Goal: Task Accomplishment & Management: Use online tool/utility

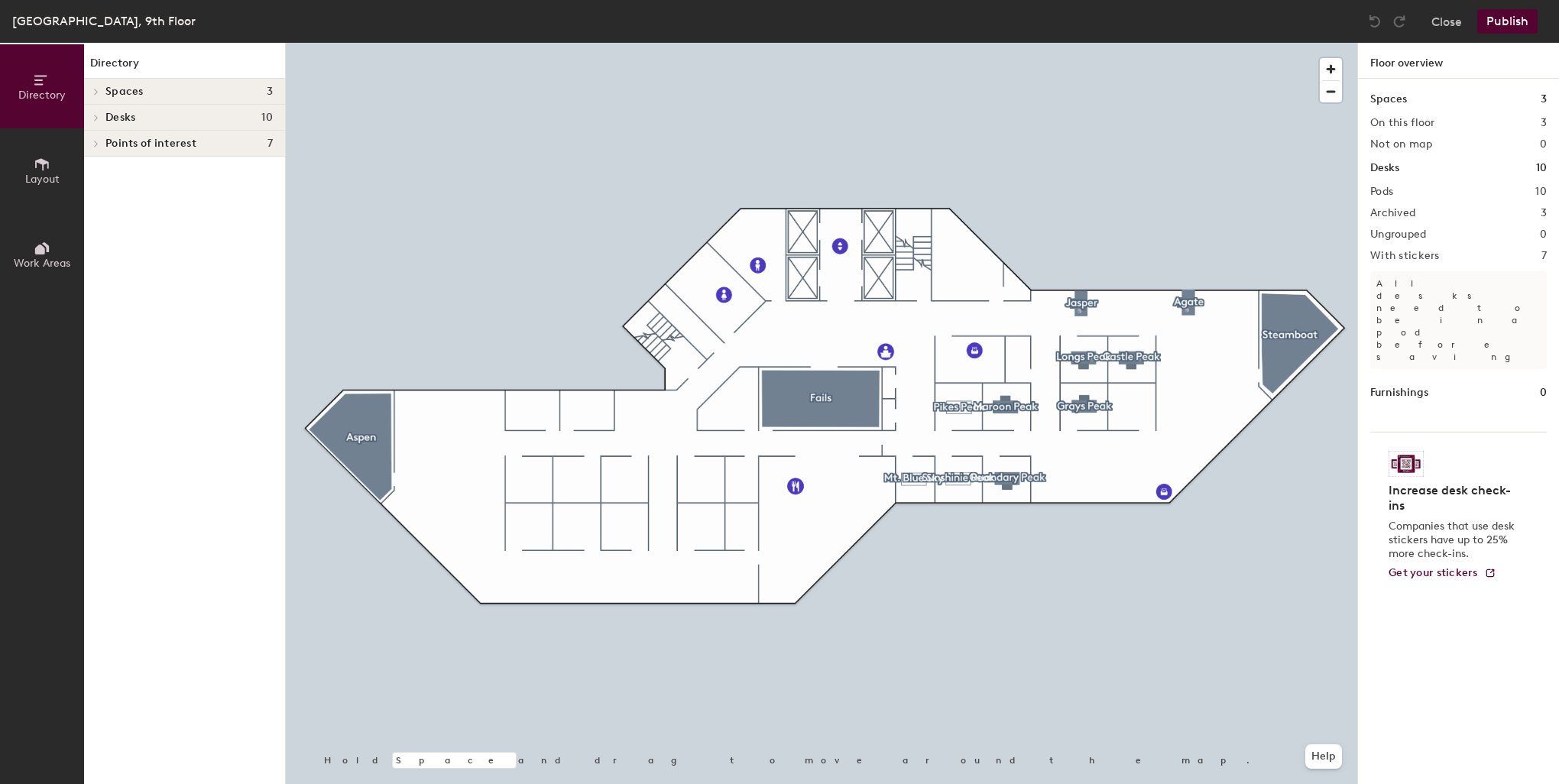
click at [1386, 170] on h1 "Desks" at bounding box center [1385, 167] width 29 height 17
click at [98, 146] on icon at bounding box center [97, 143] width 6 height 8
click at [98, 146] on div at bounding box center [94, 143] width 20 height 25
click at [92, 118] on span at bounding box center [95, 118] width 13 height 8
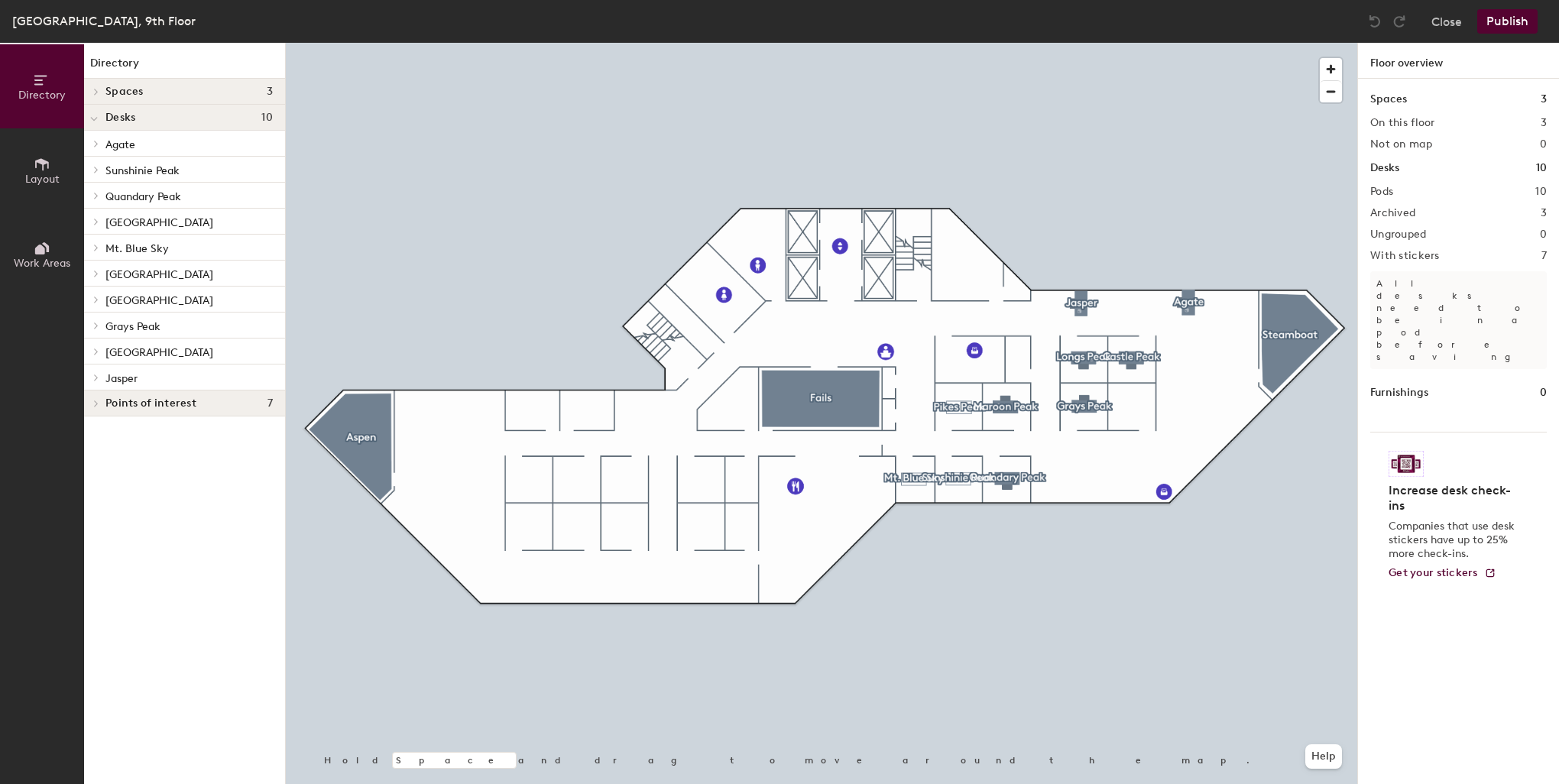
click at [92, 118] on icon at bounding box center [94, 119] width 6 height 3
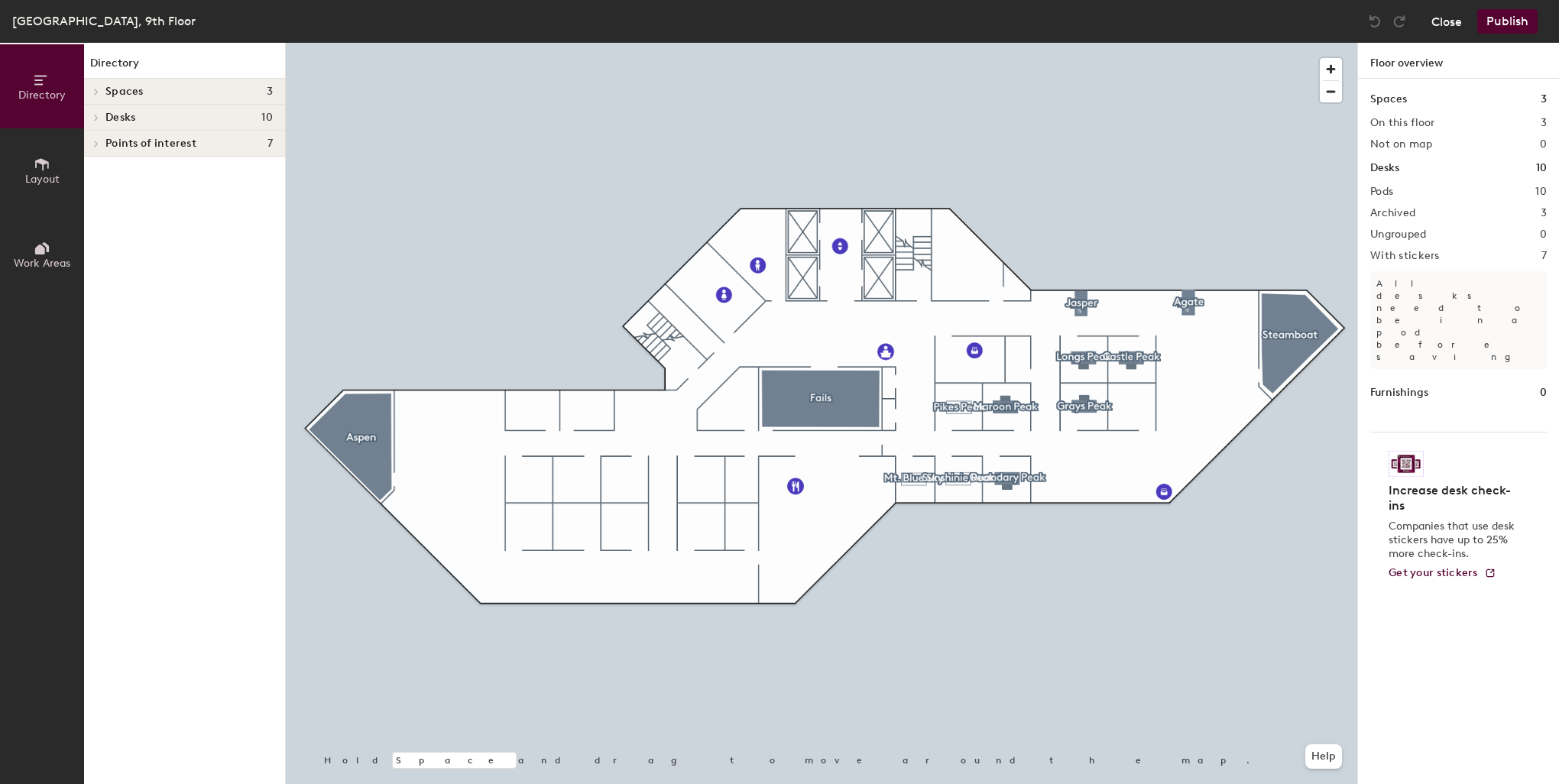
click at [1437, 22] on button "Close" at bounding box center [1446, 21] width 31 height 25
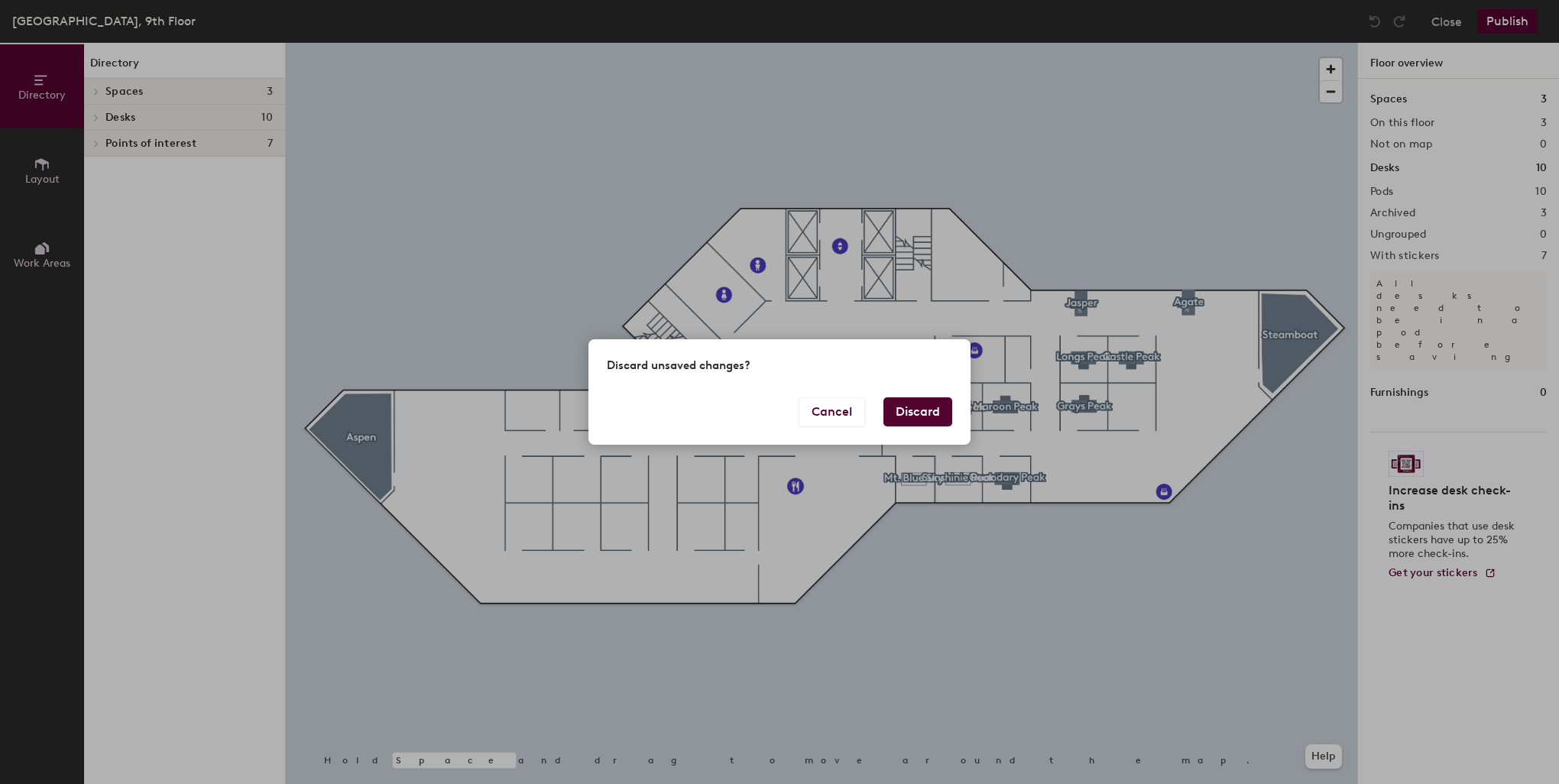
click at [894, 411] on button "Discard" at bounding box center [917, 411] width 69 height 29
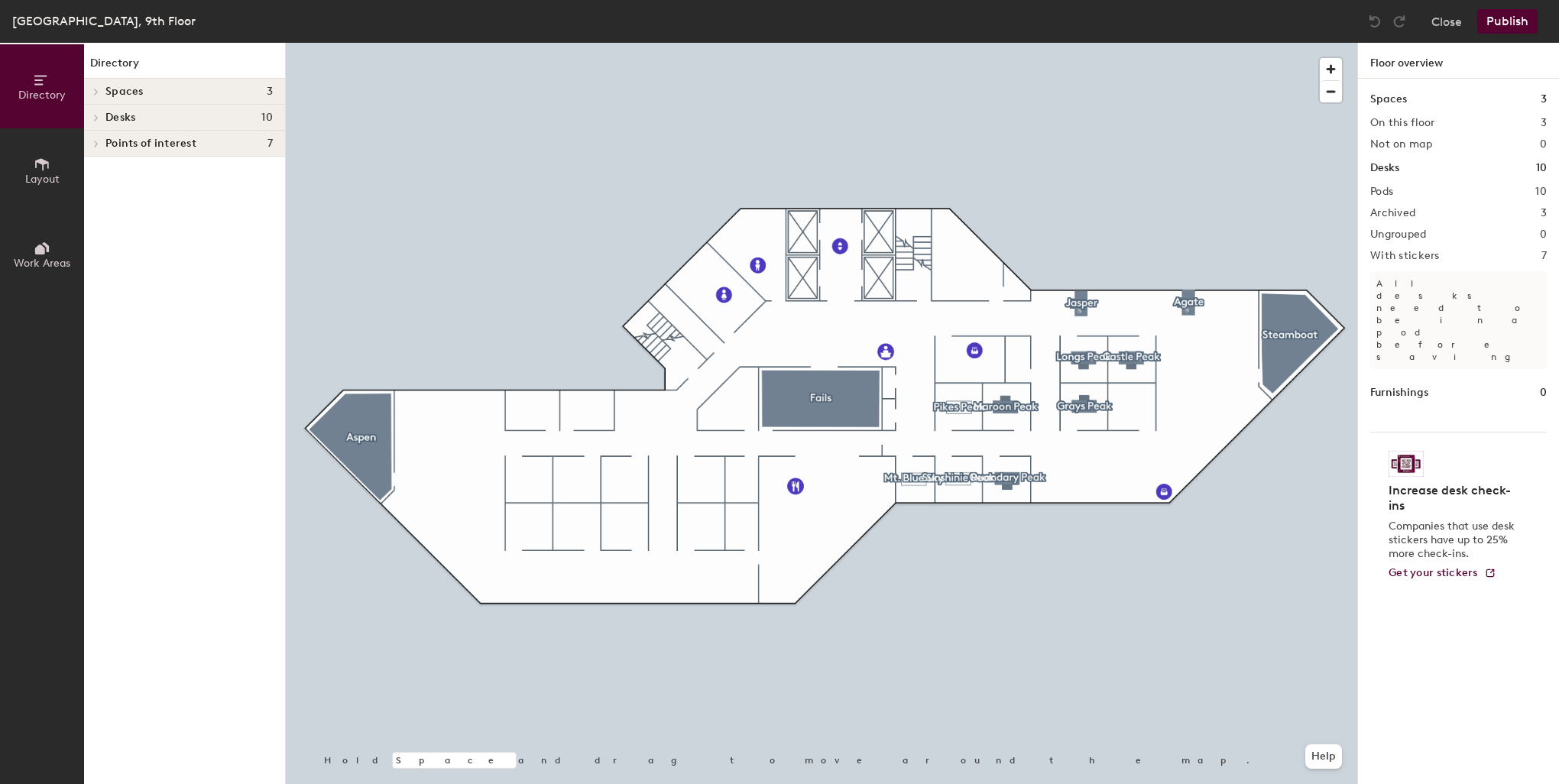
click at [1463, 16] on div "Close Publish" at bounding box center [1454, 21] width 184 height 25
click at [1456, 21] on button "Close" at bounding box center [1446, 21] width 31 height 25
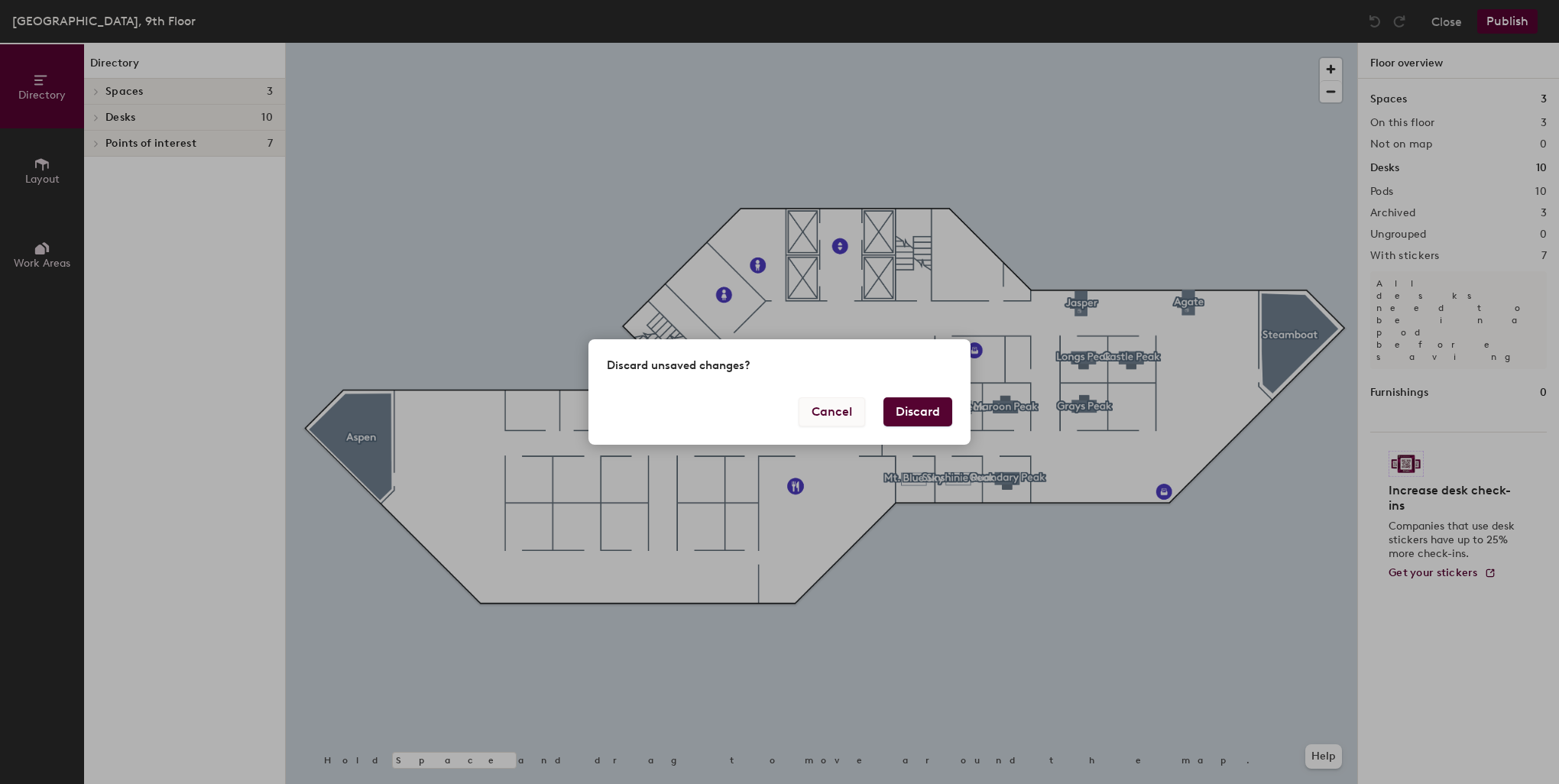
click at [857, 410] on button "Cancel" at bounding box center [832, 411] width 67 height 29
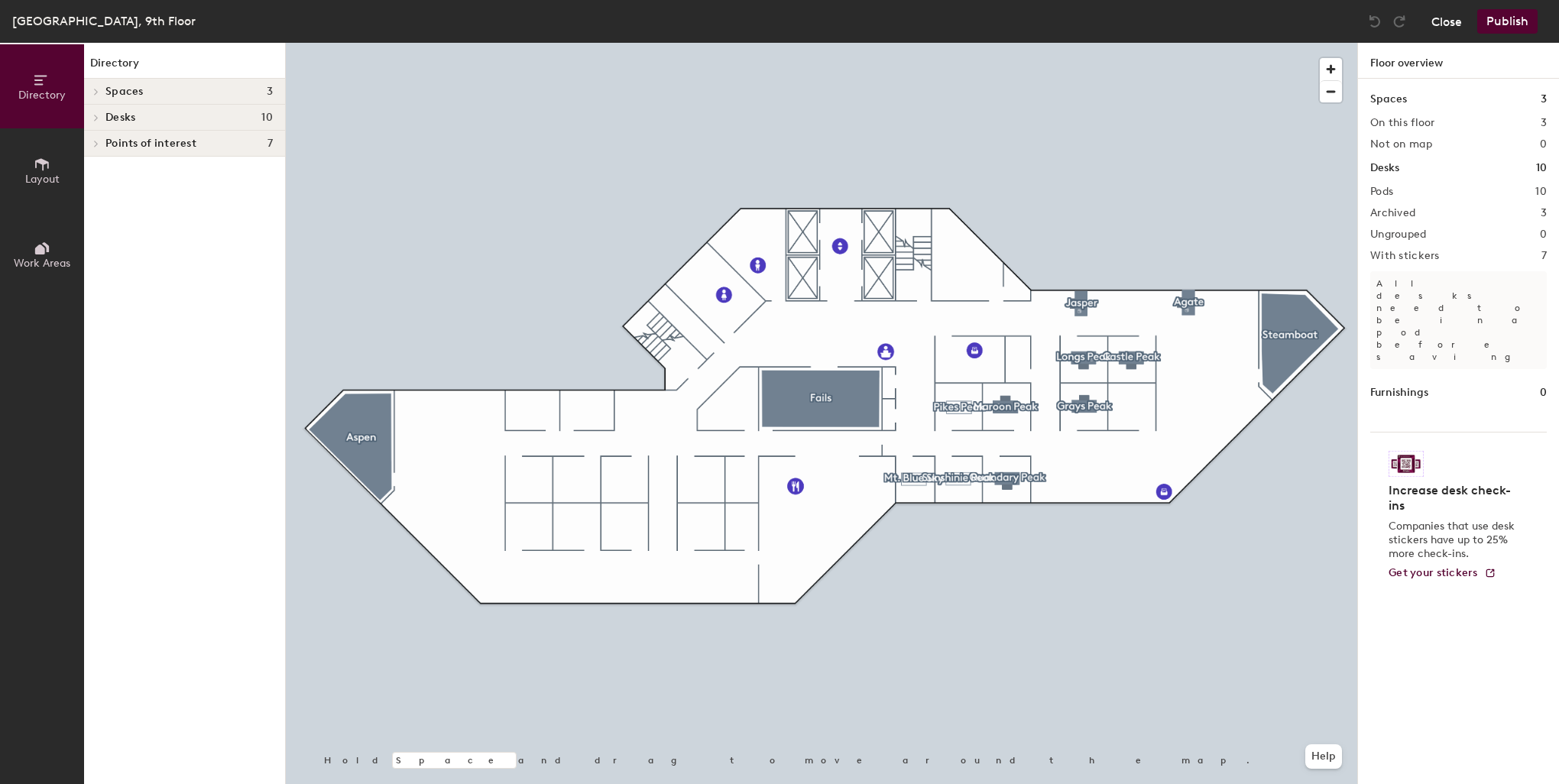
click at [1434, 18] on button "Close" at bounding box center [1446, 21] width 31 height 25
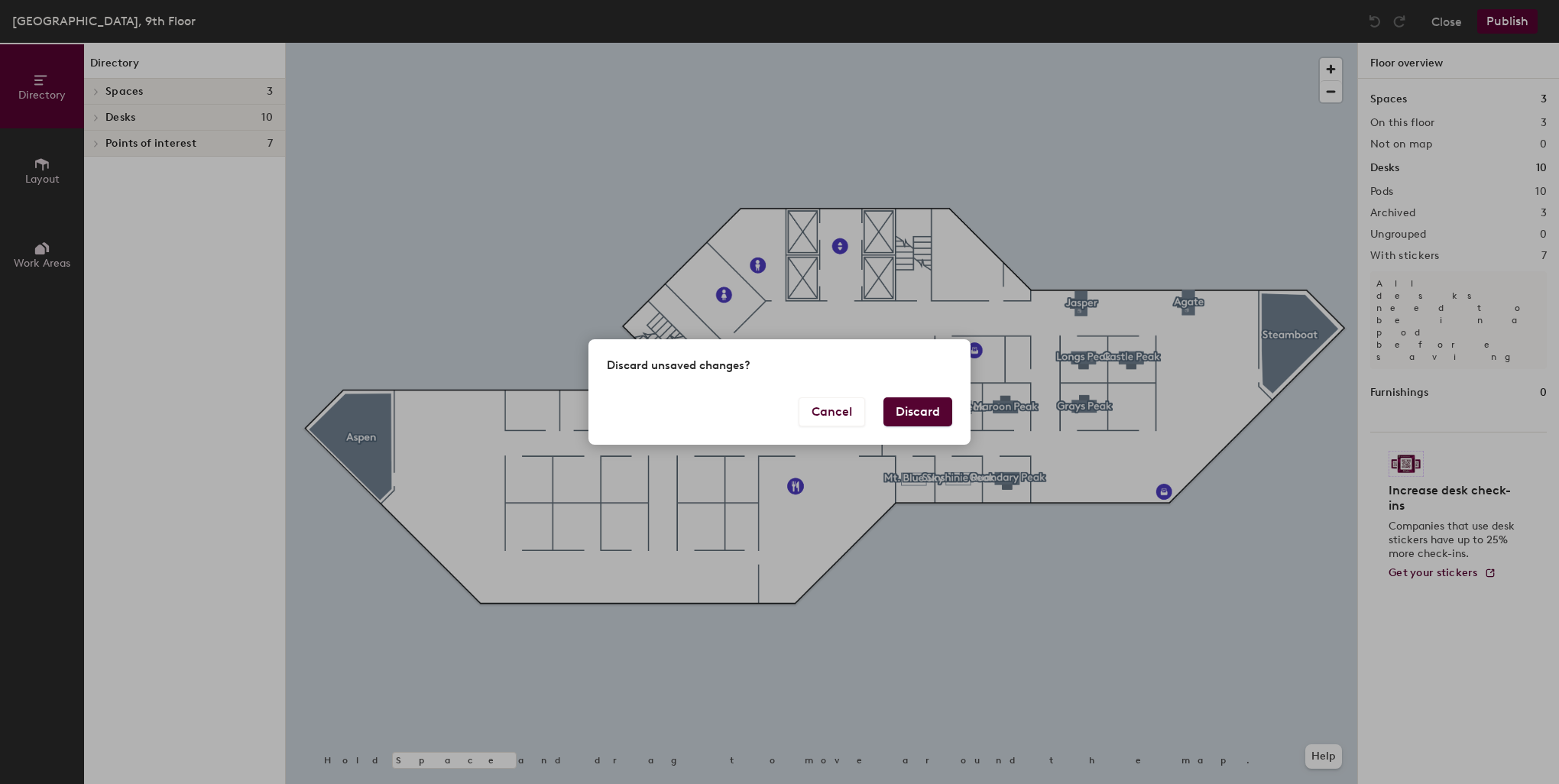
click at [914, 410] on button "Discard" at bounding box center [917, 411] width 69 height 29
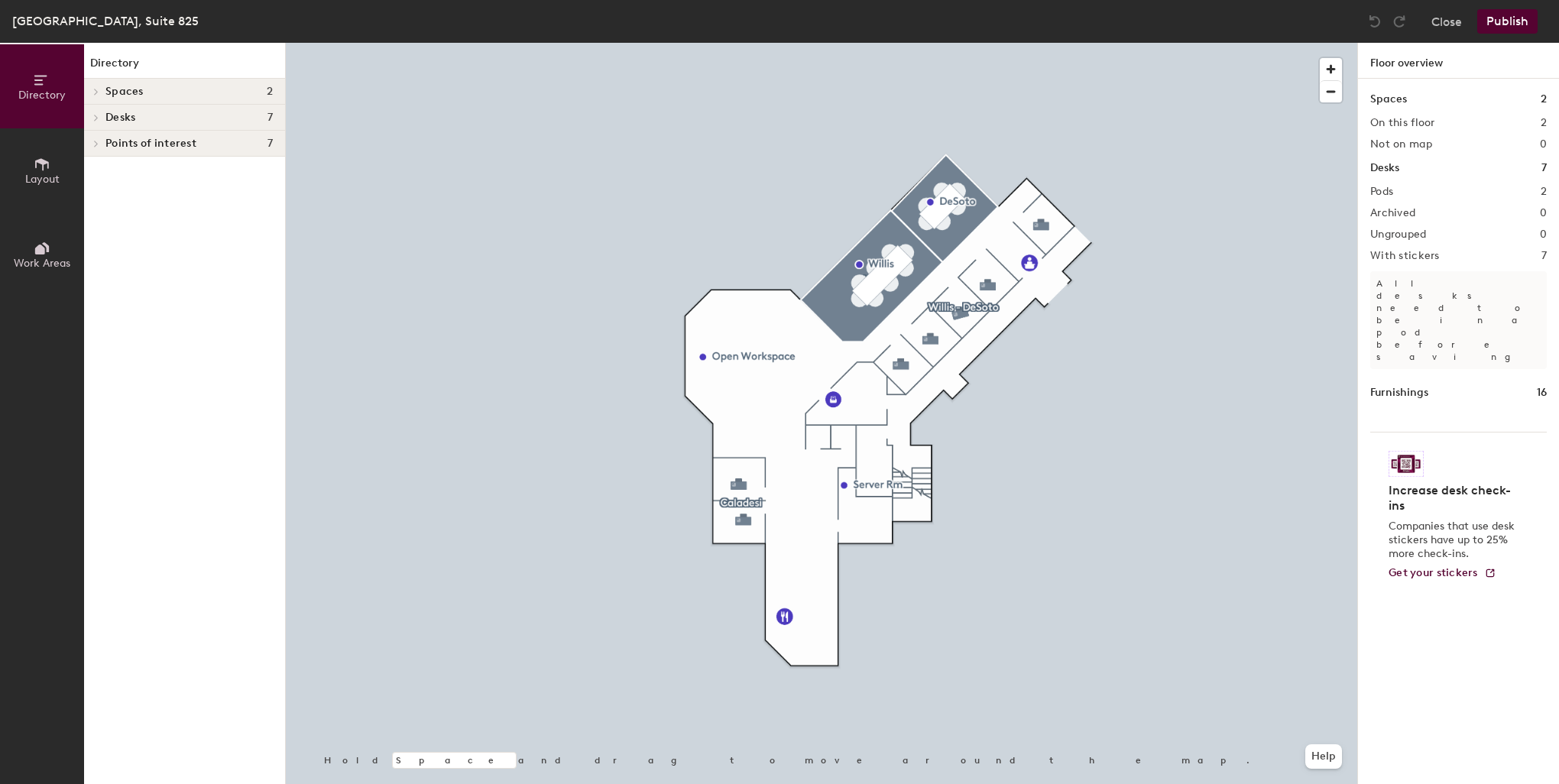
click at [101, 140] on span at bounding box center [95, 143] width 13 height 8
click at [1432, 23] on button "Close" at bounding box center [1446, 21] width 31 height 25
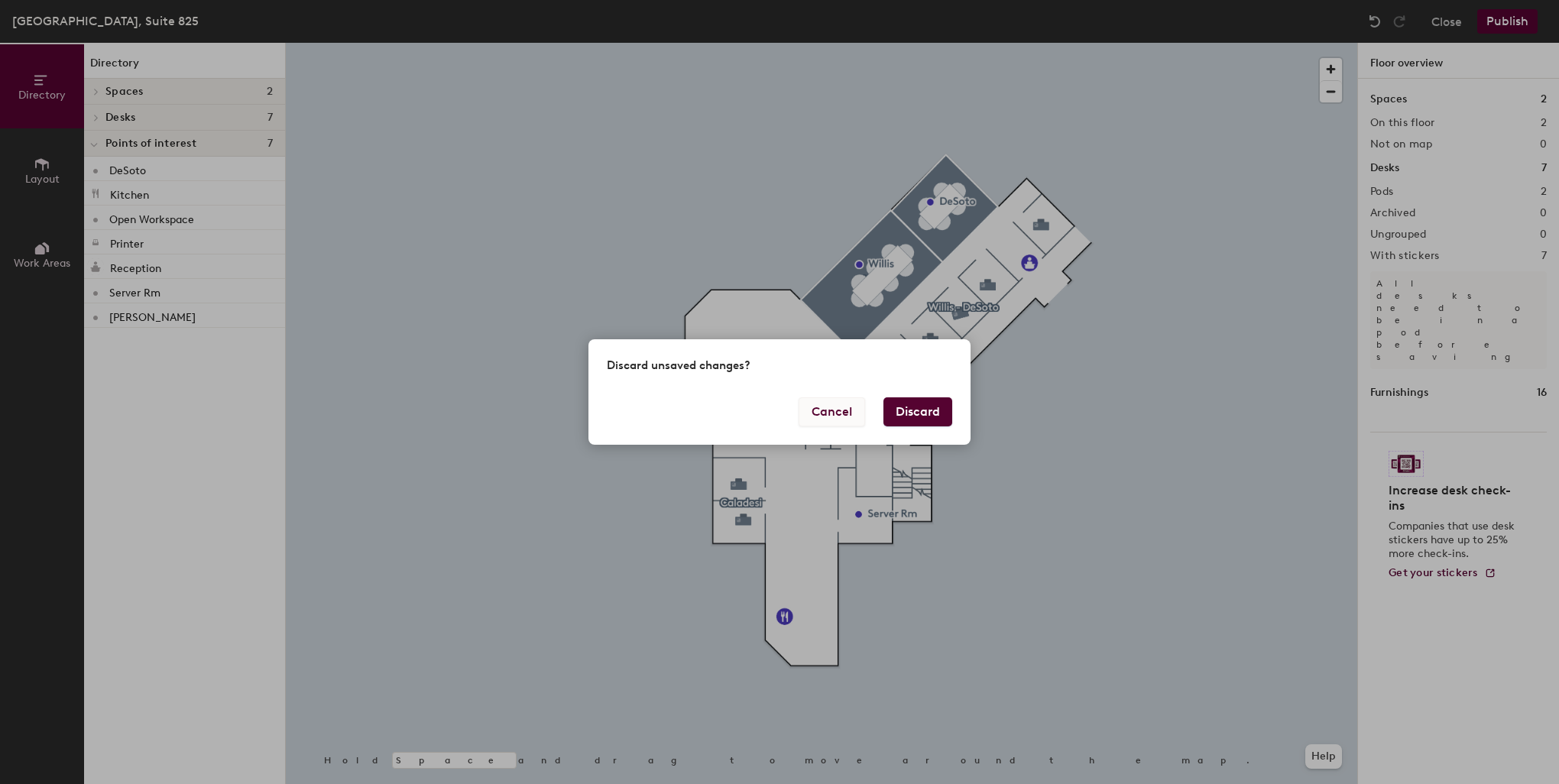
click at [818, 407] on button "Cancel" at bounding box center [832, 411] width 67 height 29
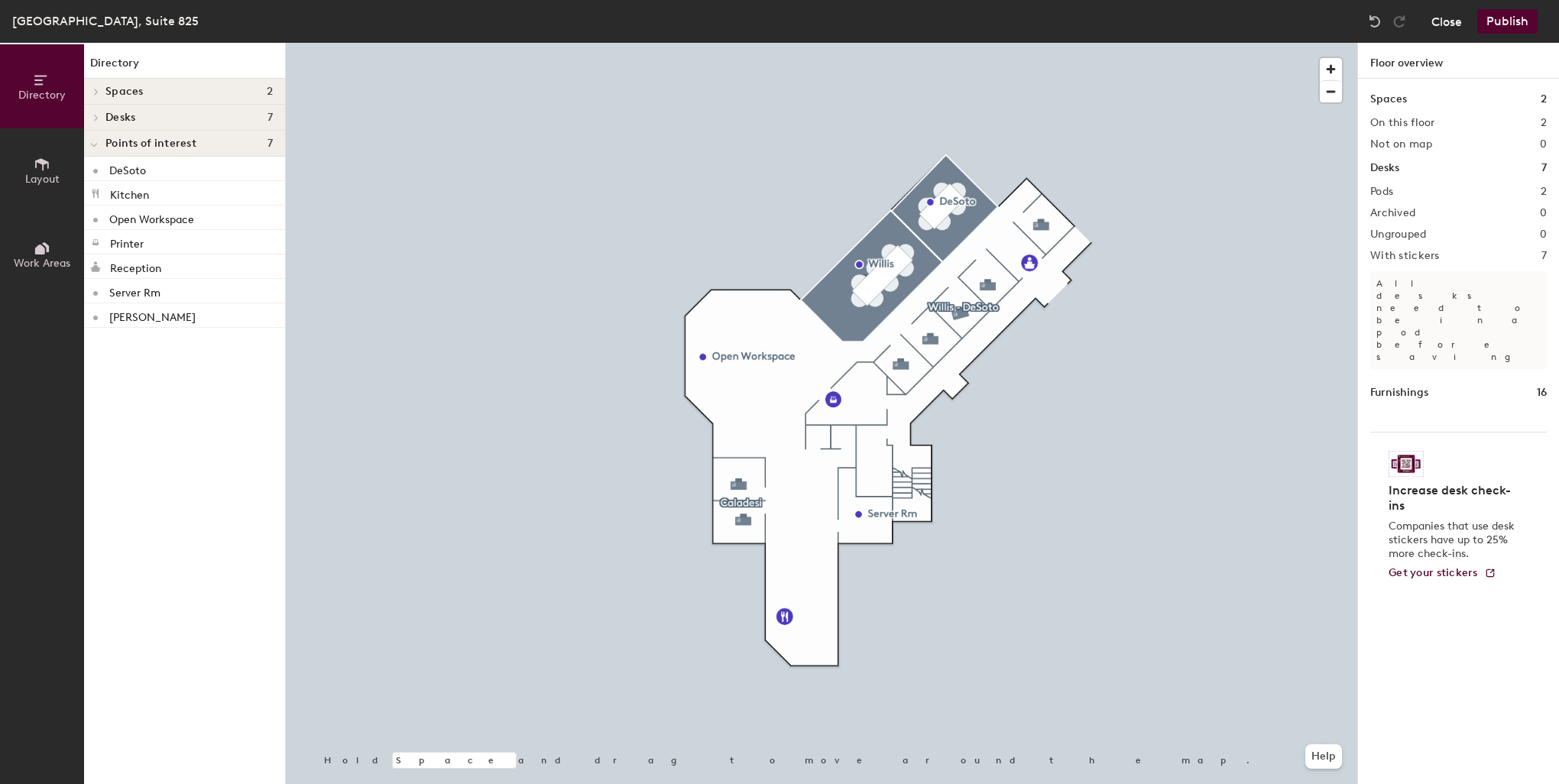
click at [1451, 26] on button "Close" at bounding box center [1446, 21] width 31 height 25
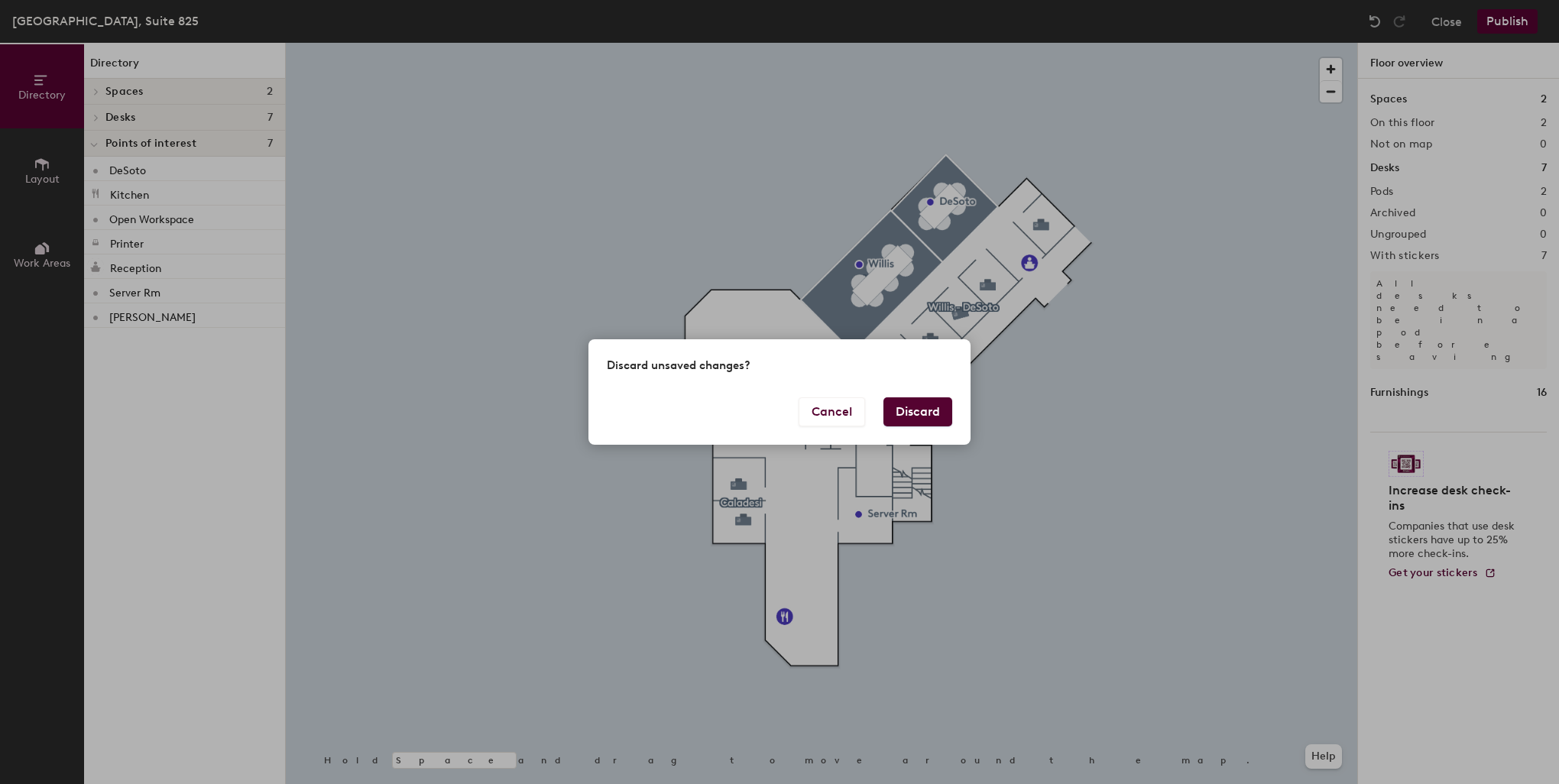
click at [908, 417] on button "Discard" at bounding box center [917, 411] width 69 height 29
